Goal: Transaction & Acquisition: Purchase product/service

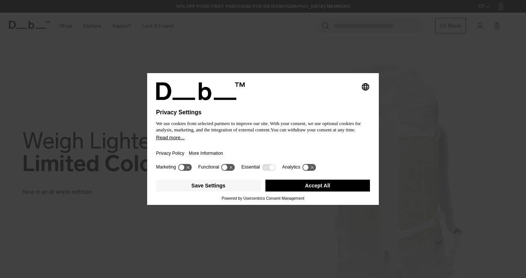
click at [293, 188] on button "Accept All" at bounding box center [318, 186] width 105 height 12
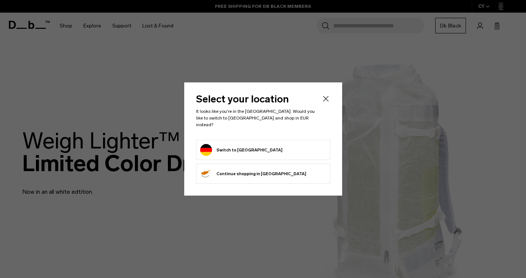
click at [262, 145] on form "Switch to Germany" at bounding box center [263, 150] width 126 height 12
click at [235, 147] on button "Switch to Germany" at bounding box center [241, 150] width 82 height 12
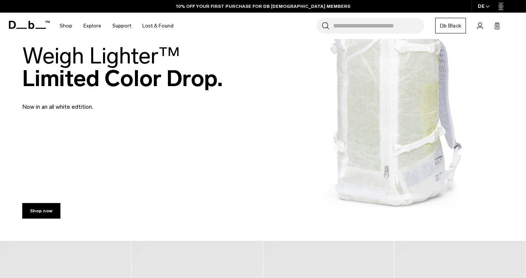
scroll to position [85, 0]
click at [38, 210] on link "Shop now" at bounding box center [41, 211] width 38 height 16
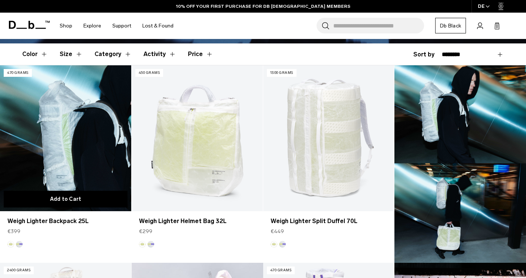
scroll to position [186, 0]
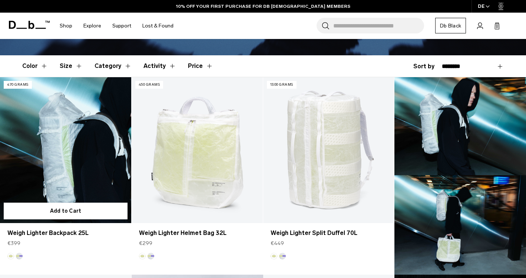
click at [92, 136] on link "Weigh Lighter Backpack 25L" at bounding box center [65, 150] width 131 height 146
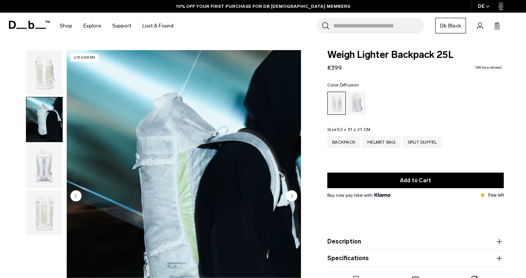
click at [42, 178] on img "button" at bounding box center [44, 166] width 36 height 45
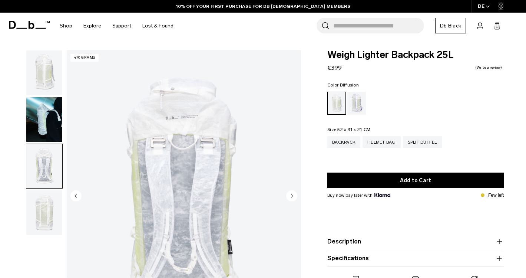
click at [41, 201] on img "button" at bounding box center [44, 212] width 36 height 45
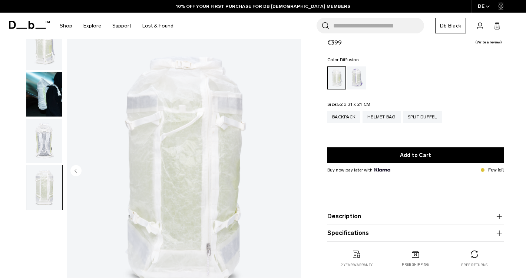
scroll to position [26, 0]
click at [50, 64] on img "button" at bounding box center [44, 47] width 36 height 45
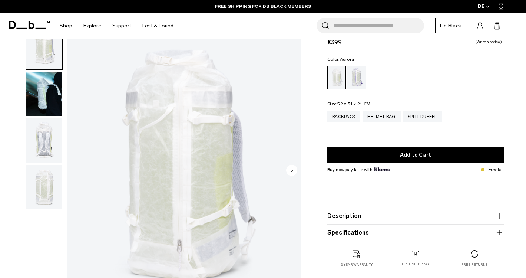
click at [356, 82] on div "Aurora" at bounding box center [357, 77] width 19 height 23
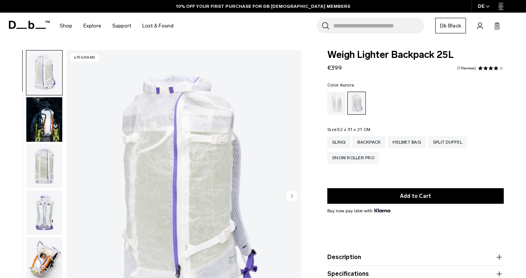
click at [45, 119] on img "button" at bounding box center [44, 119] width 36 height 45
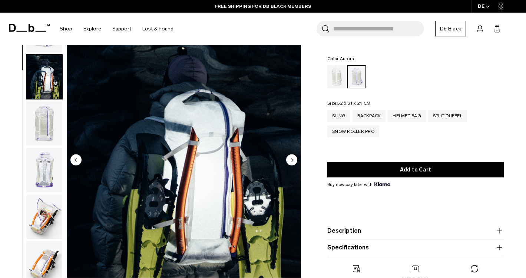
scroll to position [33, 0]
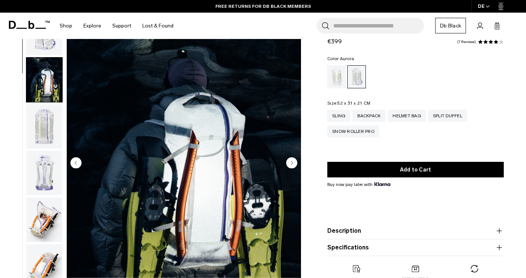
click at [52, 111] on img "button" at bounding box center [44, 126] width 36 height 45
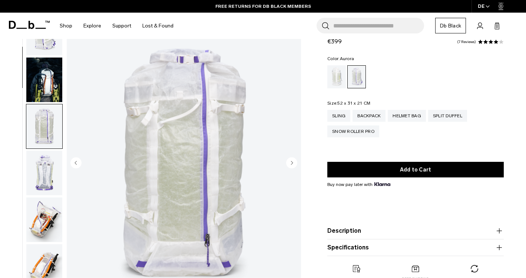
scroll to position [94, 0]
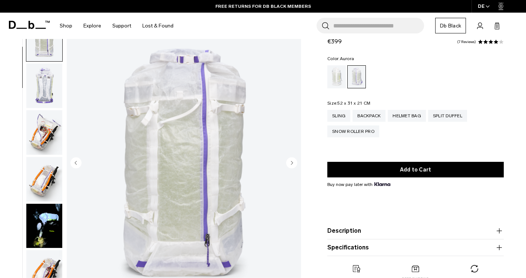
click at [44, 131] on img "button" at bounding box center [44, 132] width 36 height 45
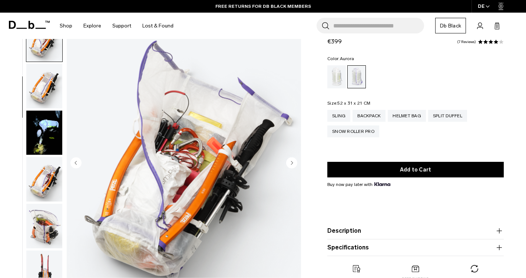
scroll to position [188, 0]
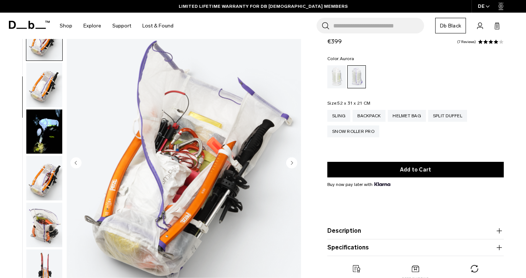
click at [43, 131] on img "button" at bounding box center [44, 131] width 36 height 45
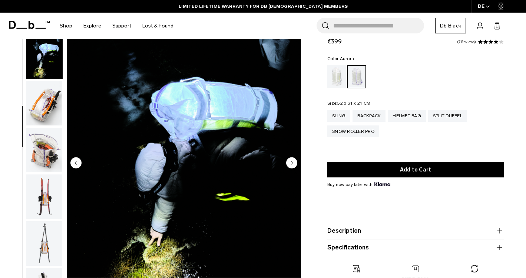
scroll to position [282, 0]
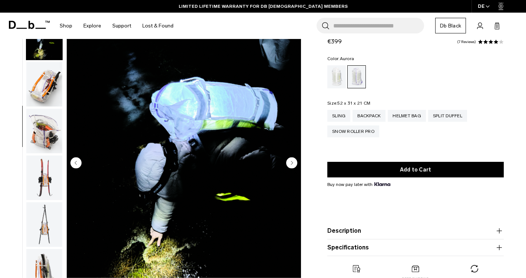
click at [43, 125] on img "button" at bounding box center [44, 131] width 36 height 45
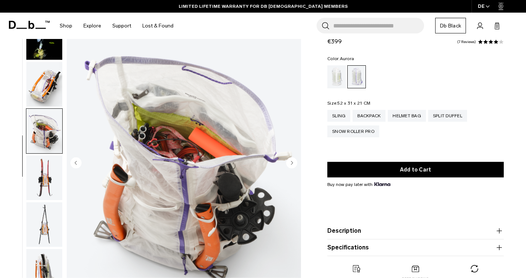
scroll to position [376, 0]
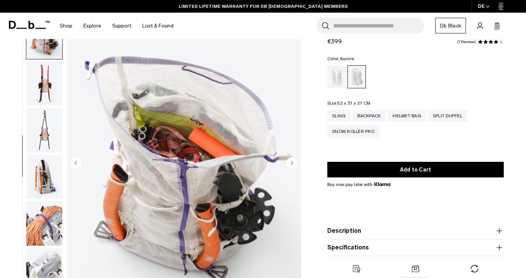
click at [41, 139] on img "button" at bounding box center [44, 130] width 36 height 45
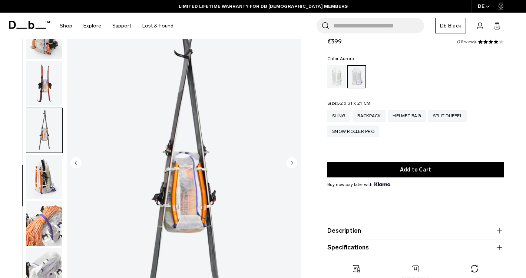
scroll to position [470, 0]
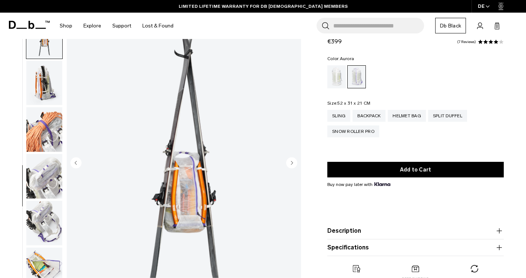
click at [41, 134] on img "button" at bounding box center [44, 129] width 36 height 45
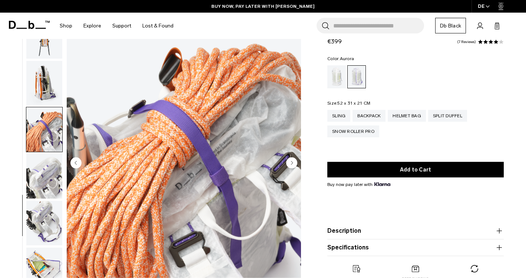
scroll to position [552, 0]
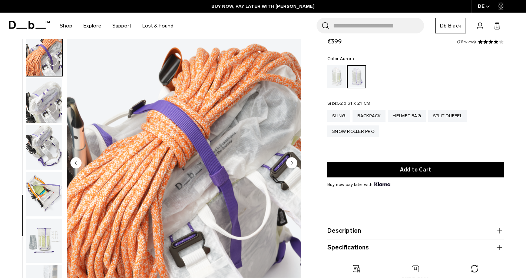
click at [40, 144] on img "button" at bounding box center [44, 147] width 36 height 45
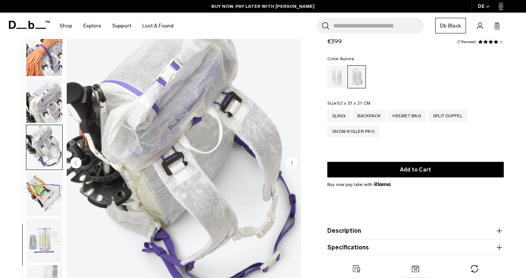
click at [40, 176] on img "button" at bounding box center [44, 194] width 36 height 45
